Goal: Check status: Check status

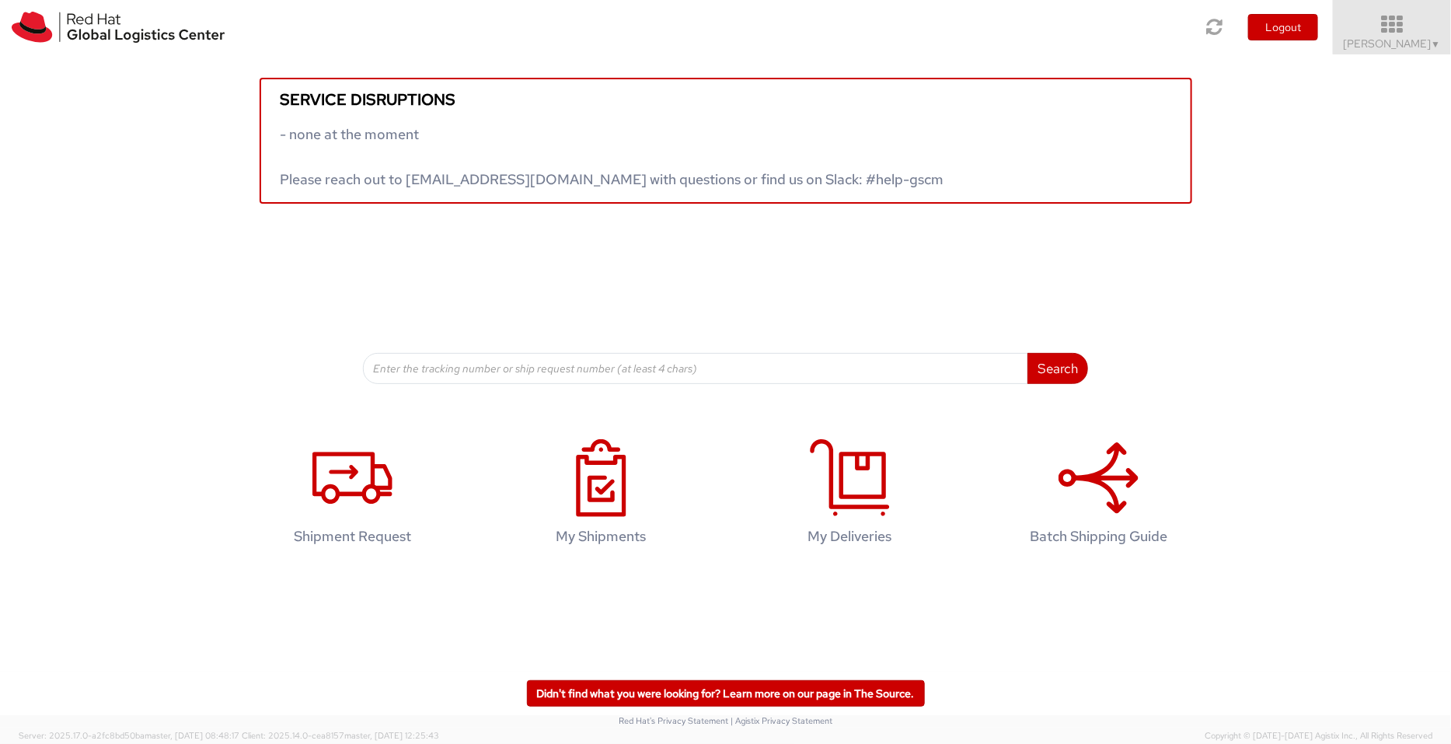
click at [1406, 45] on span "[PERSON_NAME] ▼" at bounding box center [1392, 44] width 97 height 14
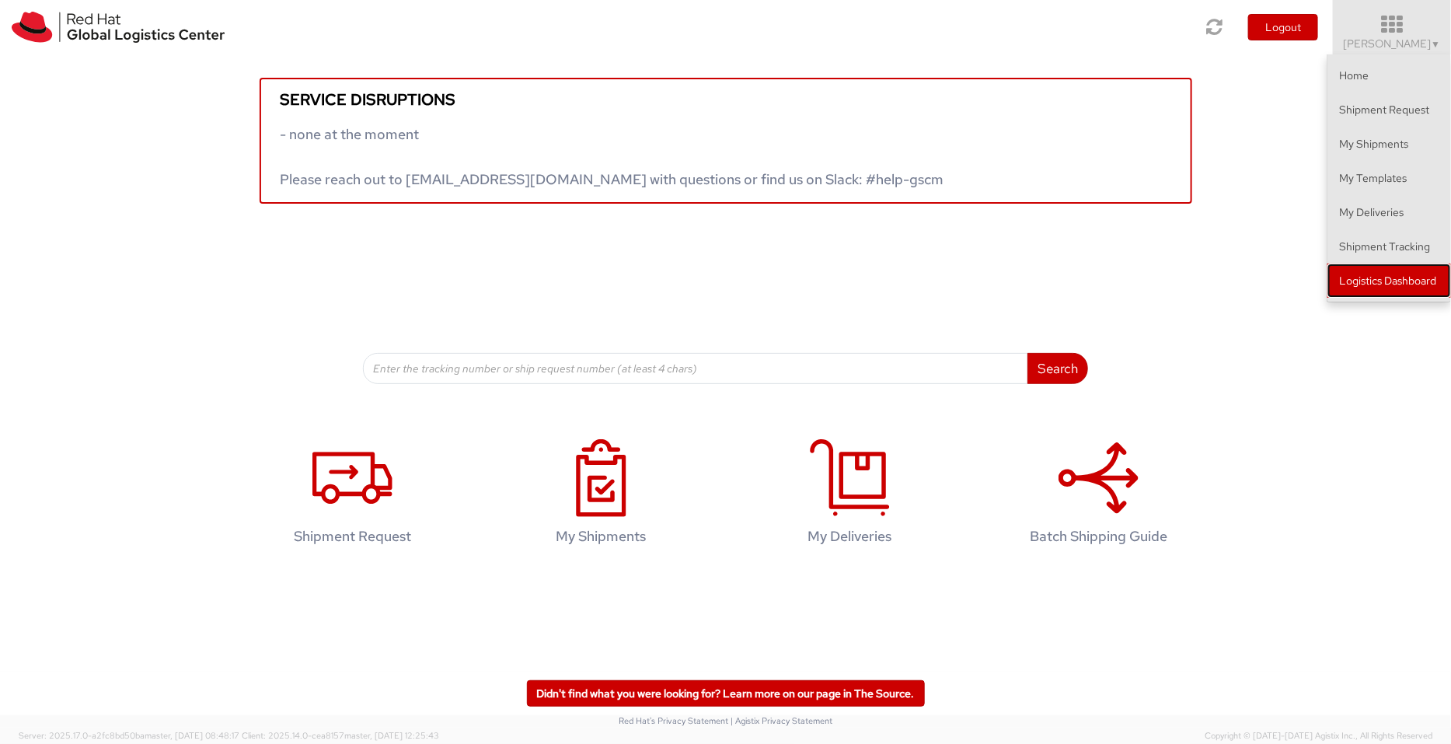
click at [1385, 281] on link "Logistics Dashboard" at bounding box center [1390, 281] width 124 height 34
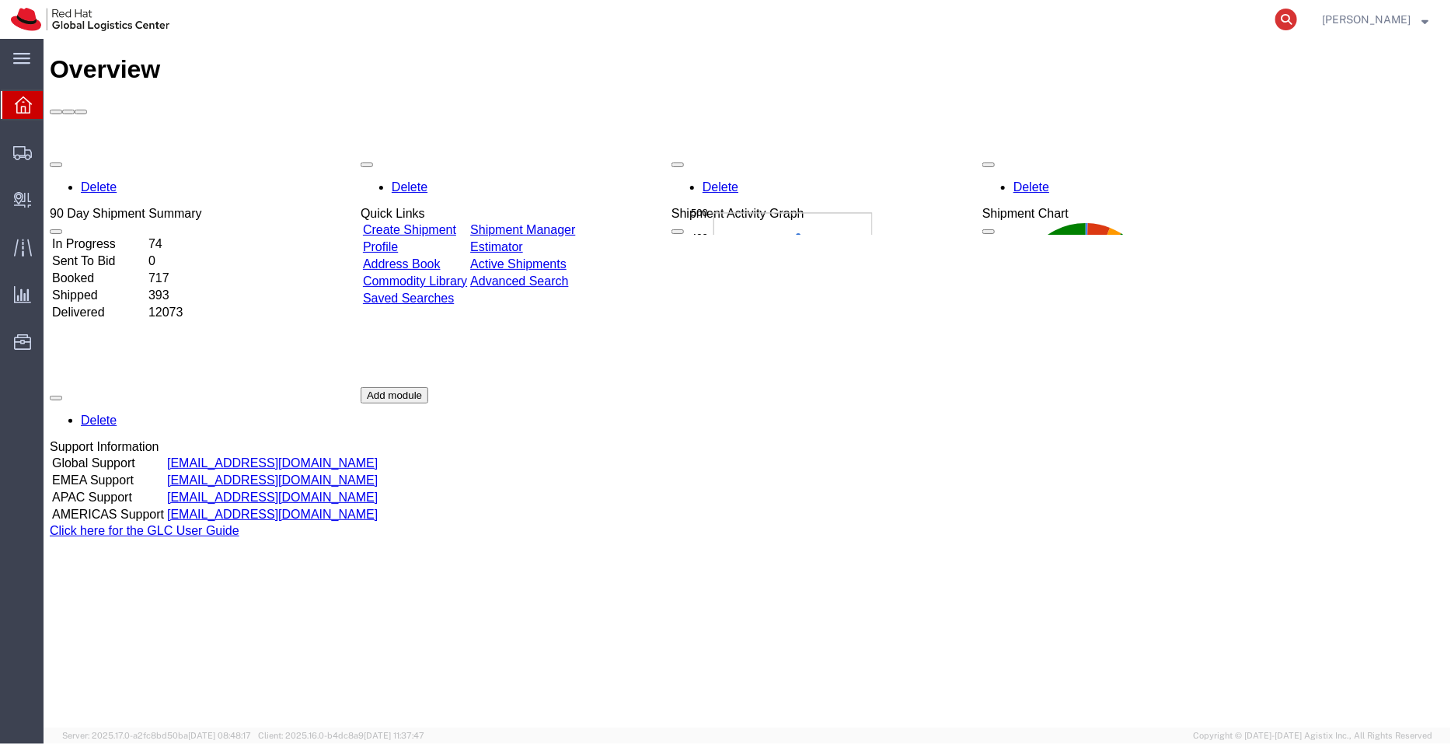
click at [1290, 16] on icon at bounding box center [1287, 20] width 22 height 22
paste input "53588732315"
type input "53588732315"
click at [1290, 16] on icon at bounding box center [1287, 20] width 22 height 22
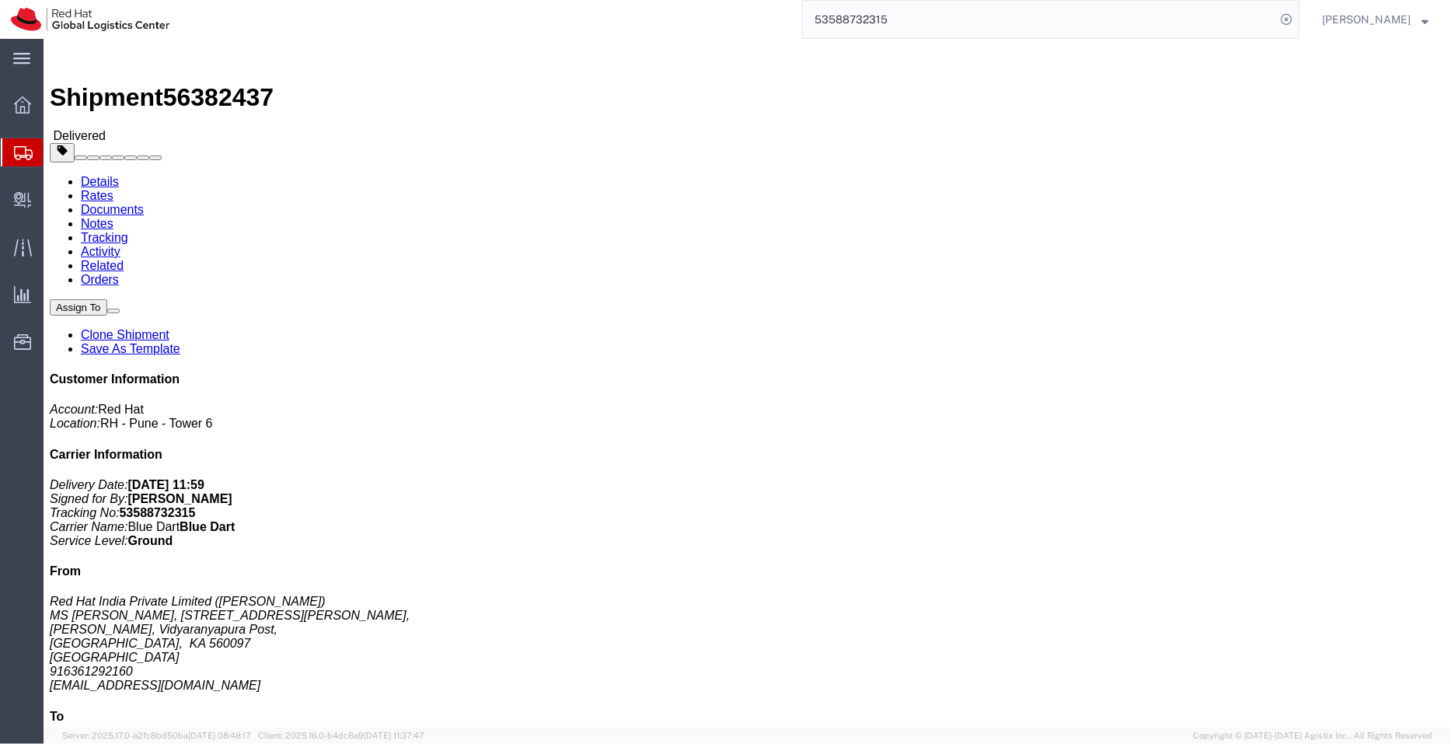
click link "Activity"
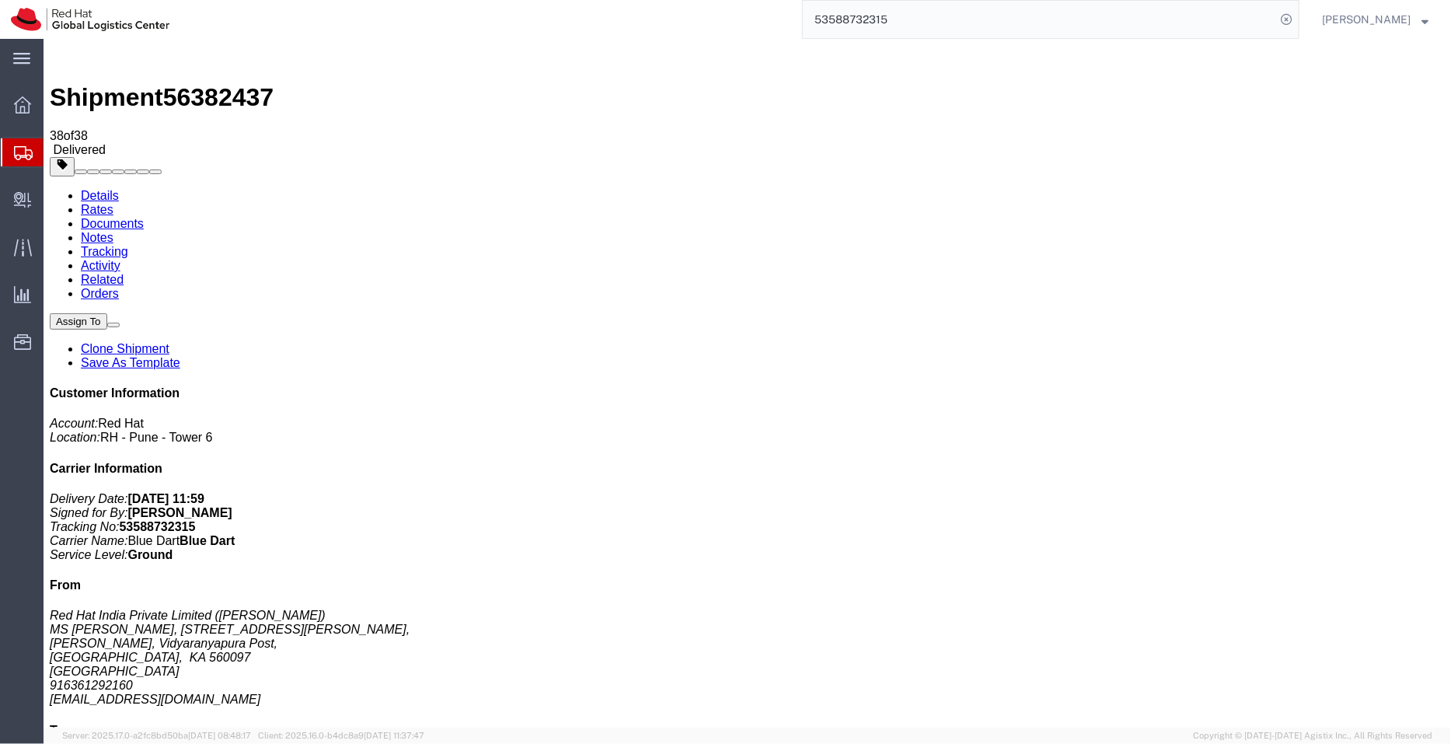
click at [92, 188] on link "Details" at bounding box center [99, 194] width 38 height 13
drag, startPoint x: 1238, startPoint y: 262, endPoint x: 1110, endPoint y: 201, distance: 141.2
click div "Customer Information Account: Red Hat Location: [GEOGRAPHIC_DATA] 6 Carrier Inf…"
copy p "Delivery Date: [DATE] 11:59 Signed for By: [PERSON_NAME] Tracking No: 535887323…"
drag, startPoint x: 753, startPoint y: 124, endPoint x: 870, endPoint y: 551, distance: 442.4
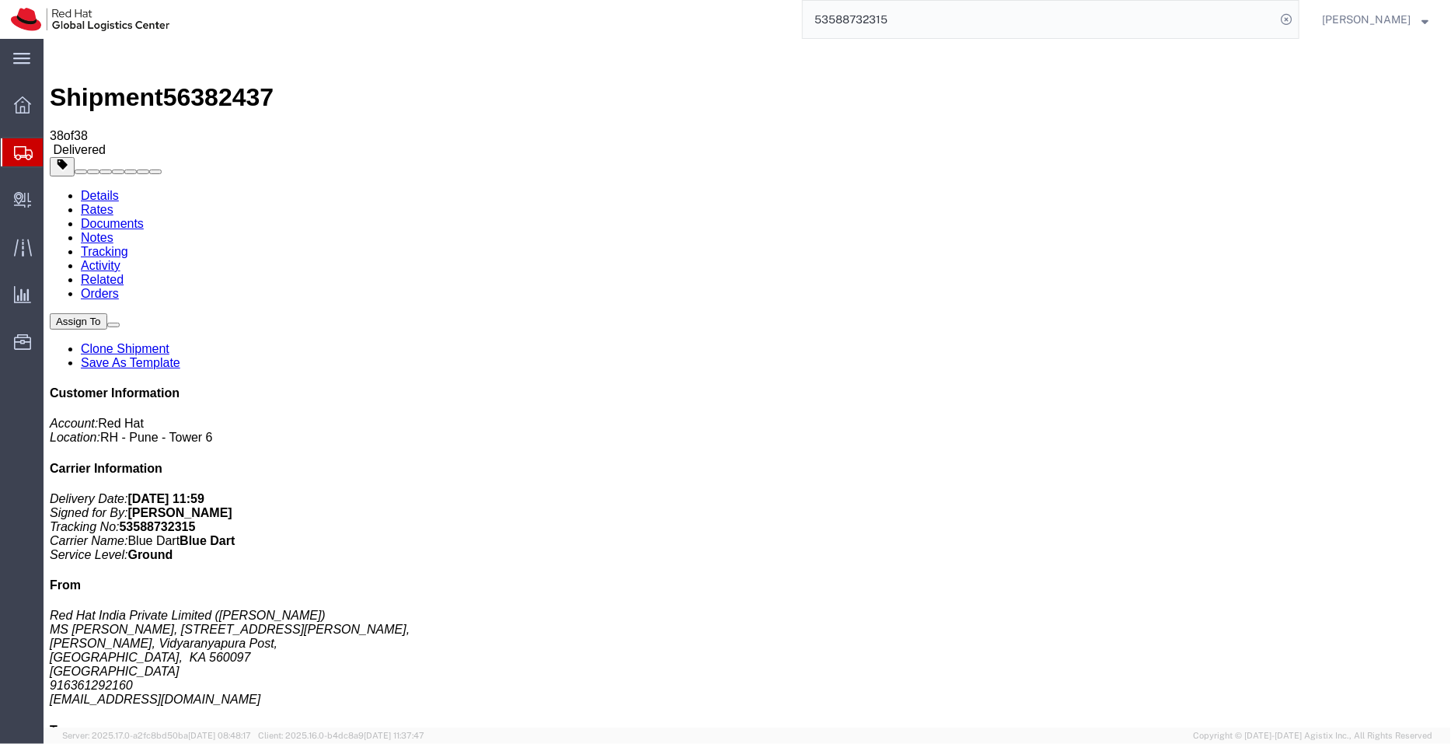
click div "Shipment Detail Ship From Red Hat India Private Limited ([PERSON_NAME][STREET_A…"
click div "1 Your Packaging Total weight: 120.00 ( 503.00 dim ) KGS Dimensions: L 110.00 x…"
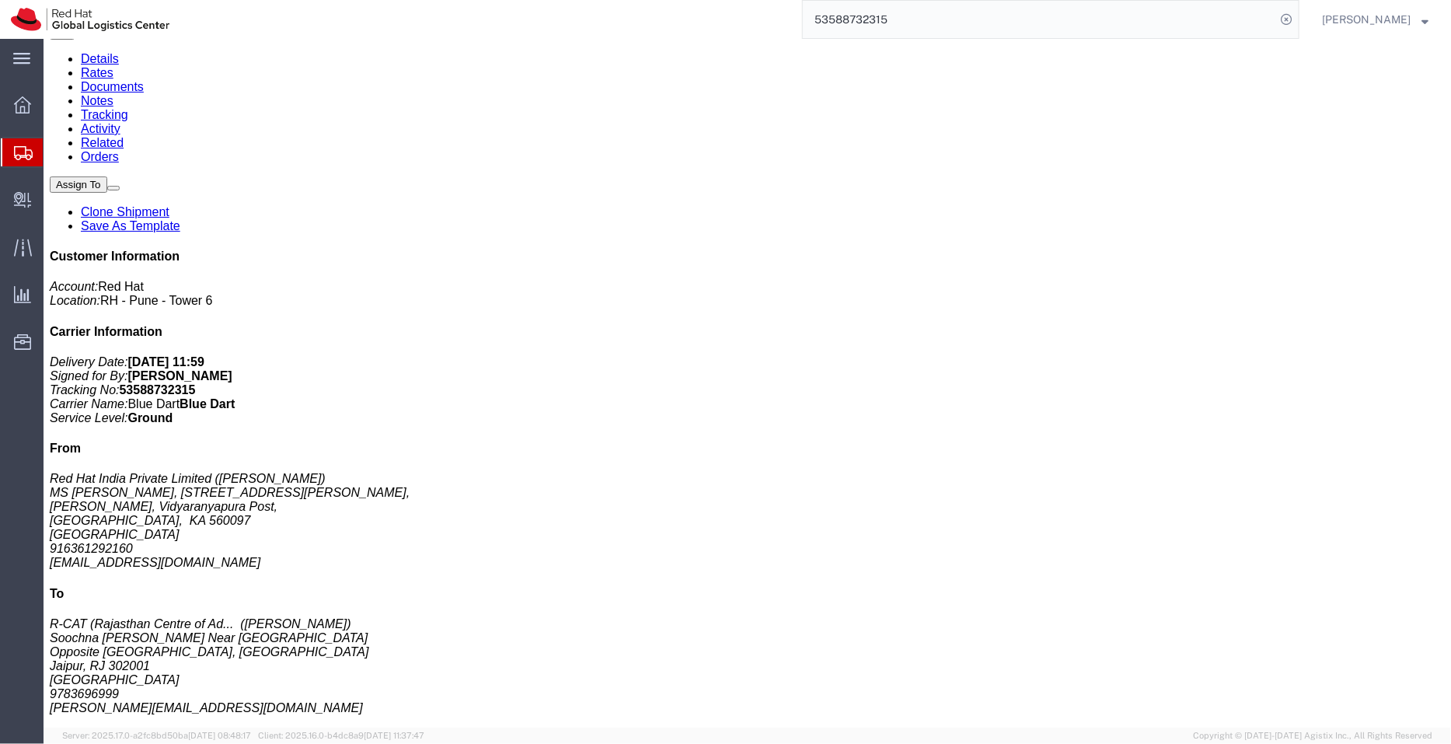
scroll to position [170, 0]
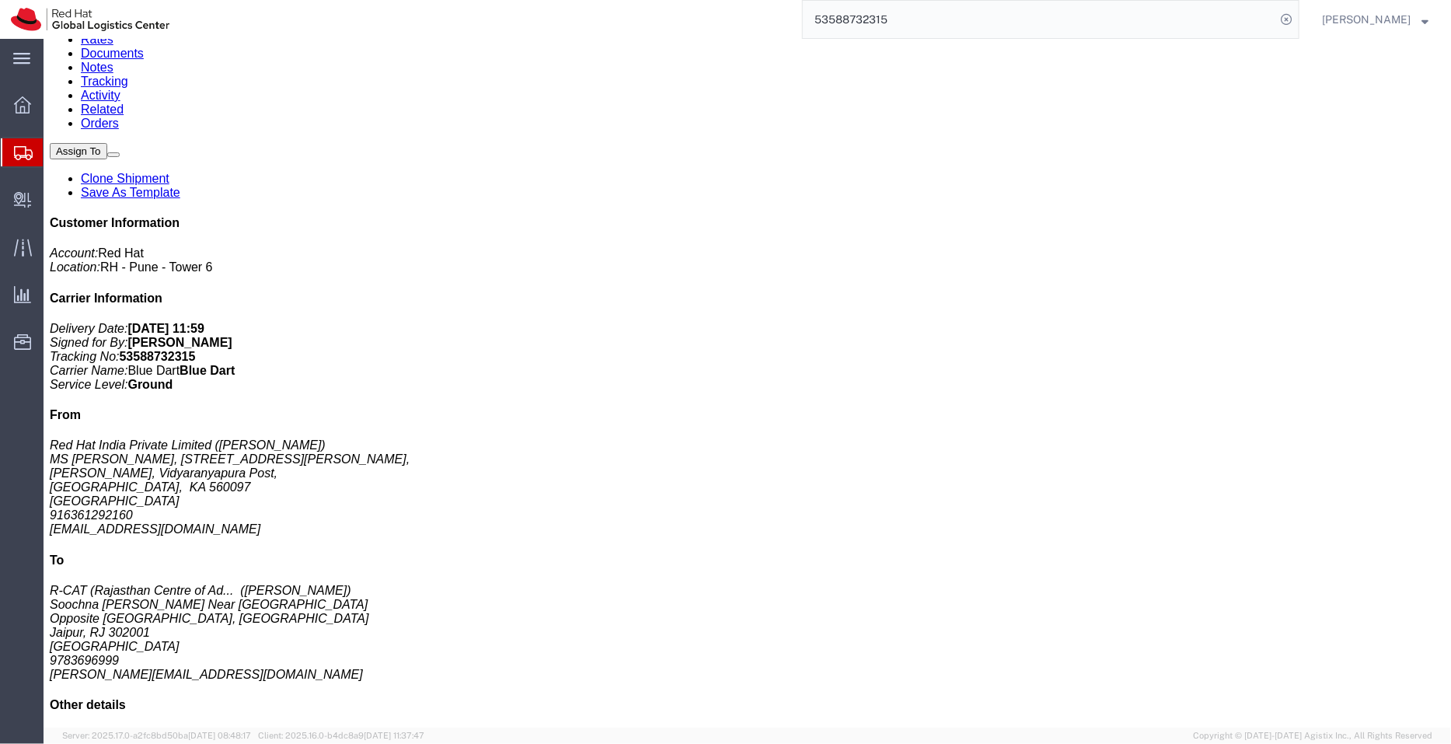
drag, startPoint x: 287, startPoint y: 386, endPoint x: 107, endPoint y: 387, distance: 180.4
click p "Dimensions: L 110.00 x W 170.00 x H 110.00 CM"
copy b "110.00 x W 170.00 x H 110.00 CM"
